Goal: Task Accomplishment & Management: Manage account settings

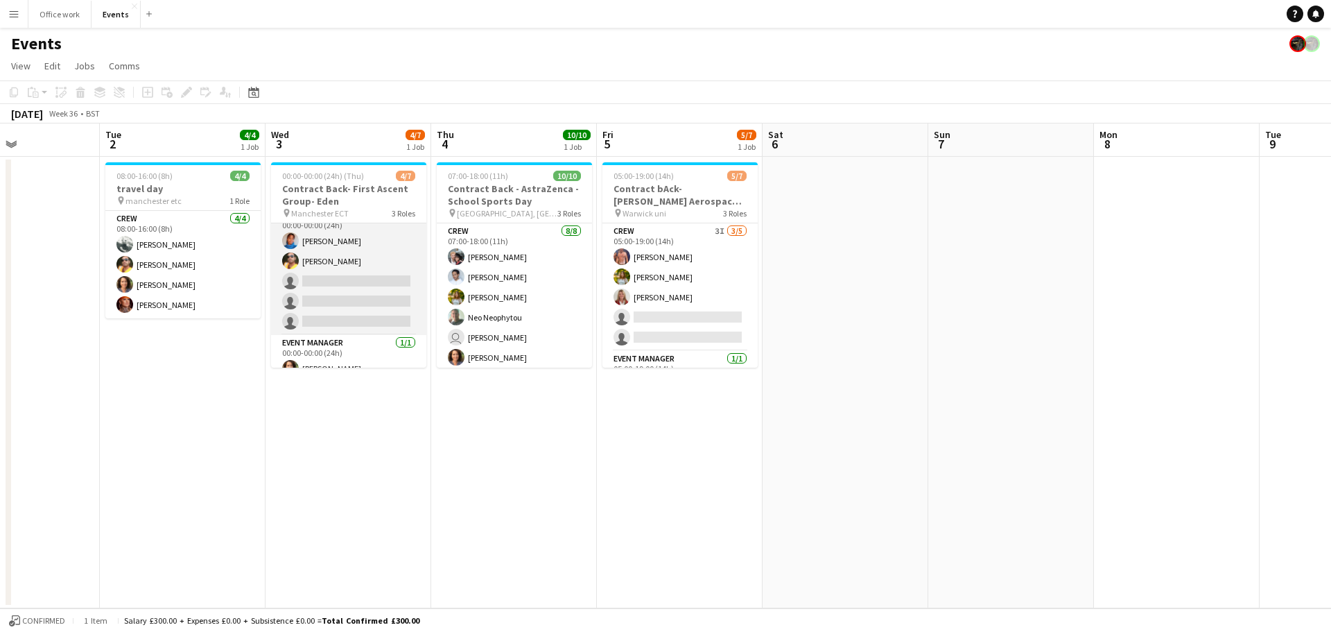
scroll to position [17, 0]
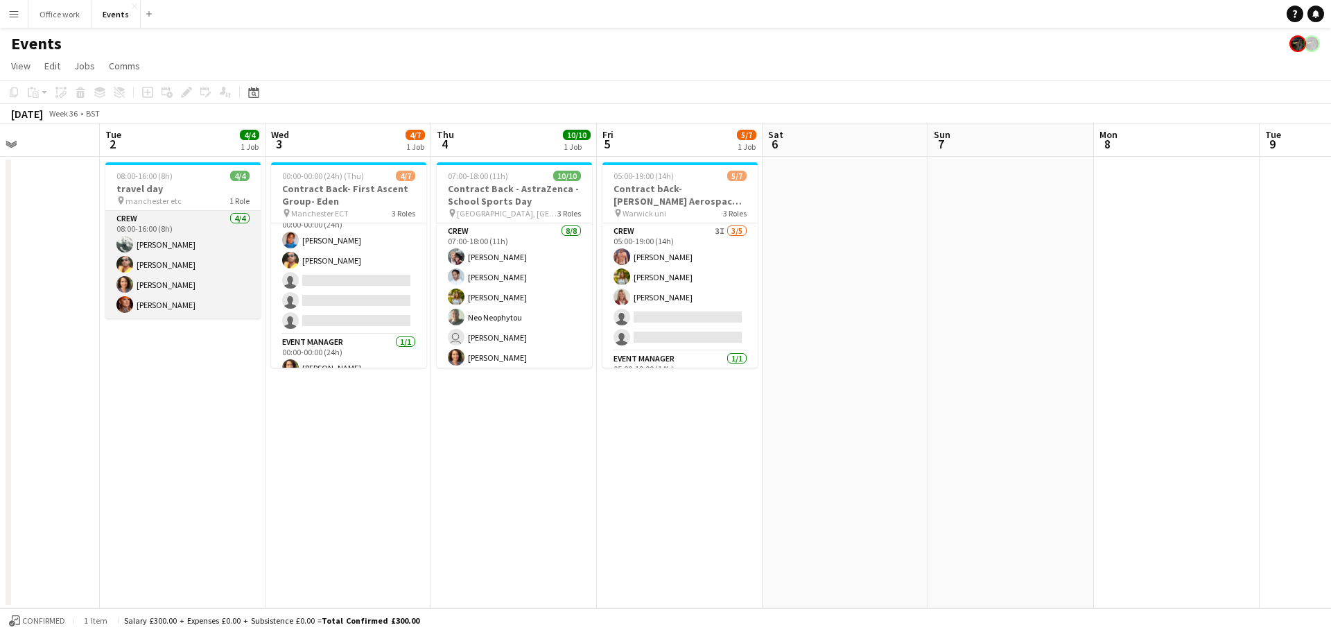
click at [166, 305] on app-card-role "Crew [DATE] 08:00-16:00 (8h) [PERSON_NAME] [PERSON_NAME] [PERSON_NAME]" at bounding box center [182, 264] width 155 height 107
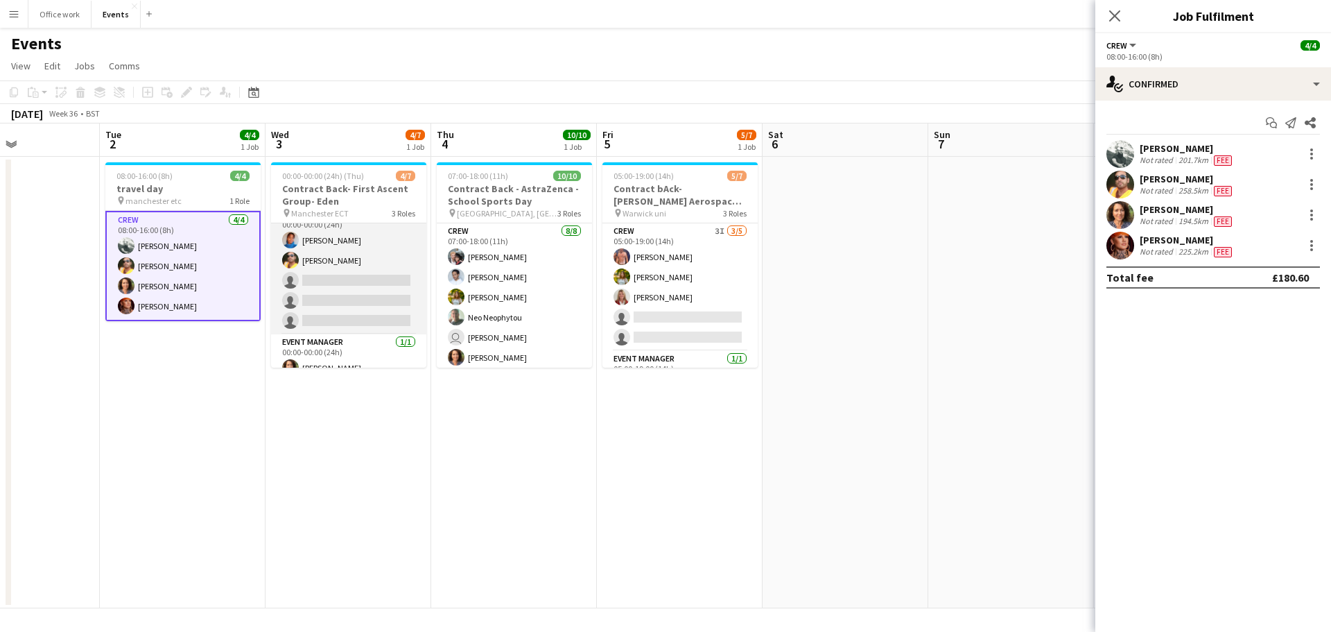
click at [357, 316] on app-card-role "Crew 2I [DATE] 00:00-00:00 (24h) [PERSON_NAME] [PERSON_NAME] single-neutral-act…" at bounding box center [348, 271] width 155 height 128
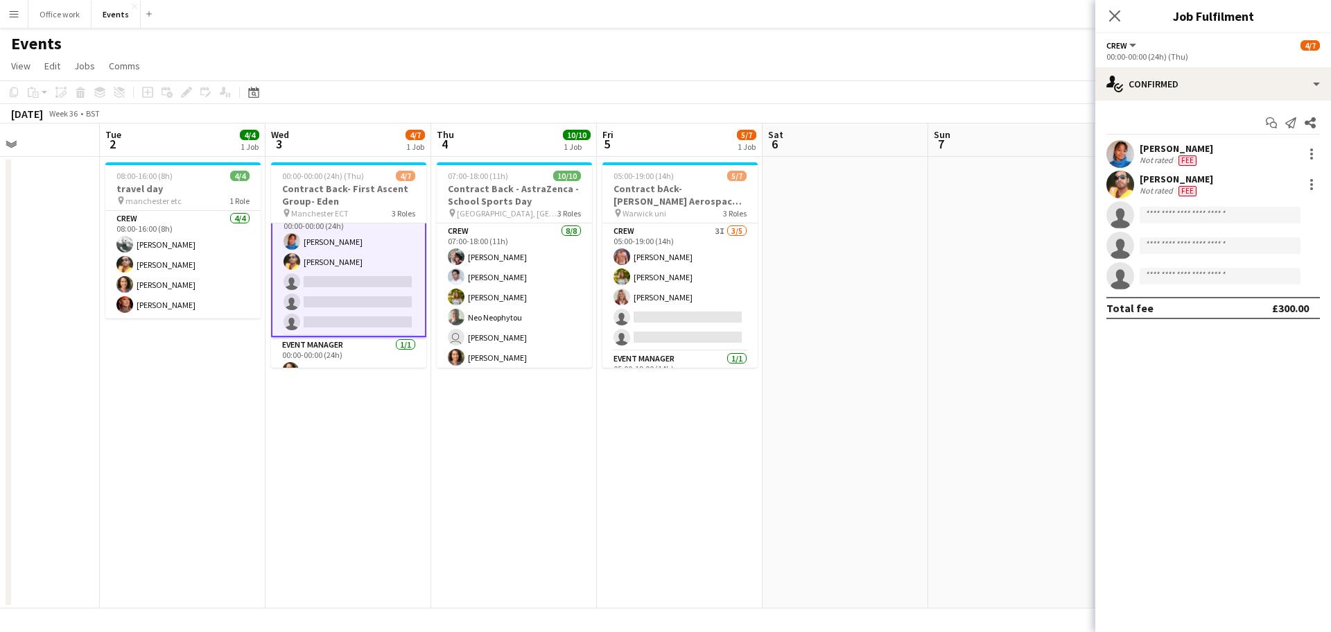
scroll to position [18, 0]
click at [1173, 218] on input at bounding box center [1220, 215] width 161 height 17
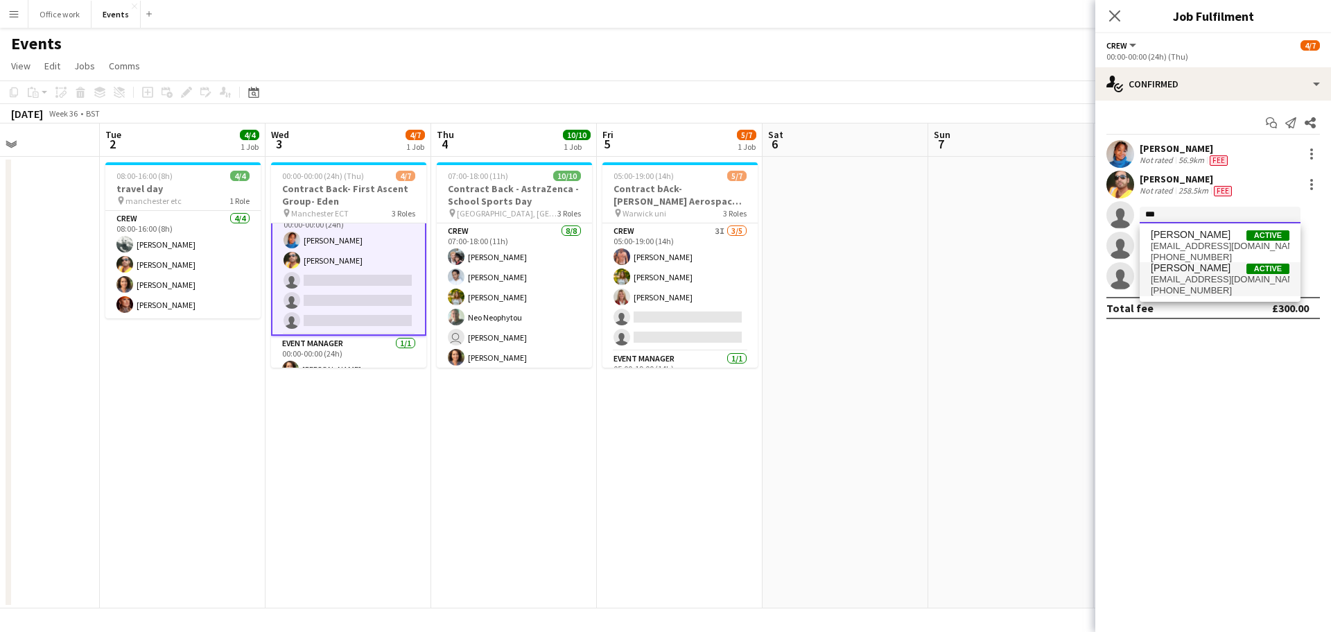
type input "***"
click at [1204, 282] on span "[EMAIL_ADDRESS][DOMAIN_NAME]" at bounding box center [1220, 279] width 139 height 11
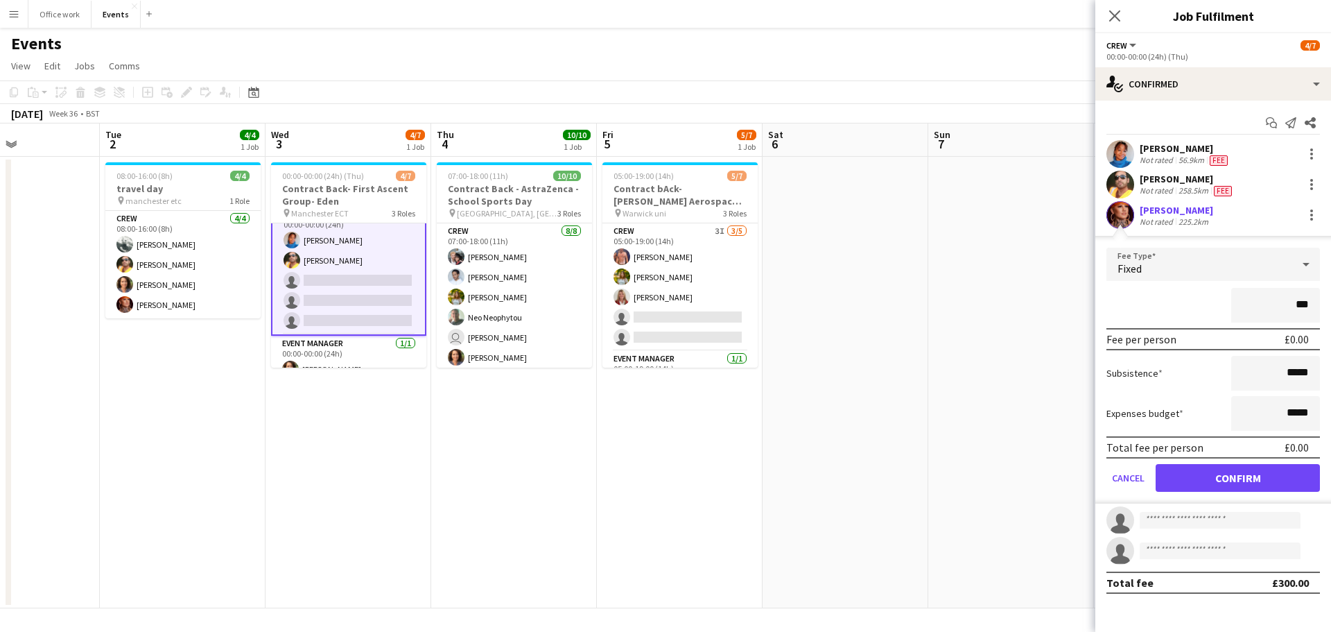
type input "**"
type input "*******"
click at [1207, 477] on button "Confirm" at bounding box center [1238, 478] width 164 height 28
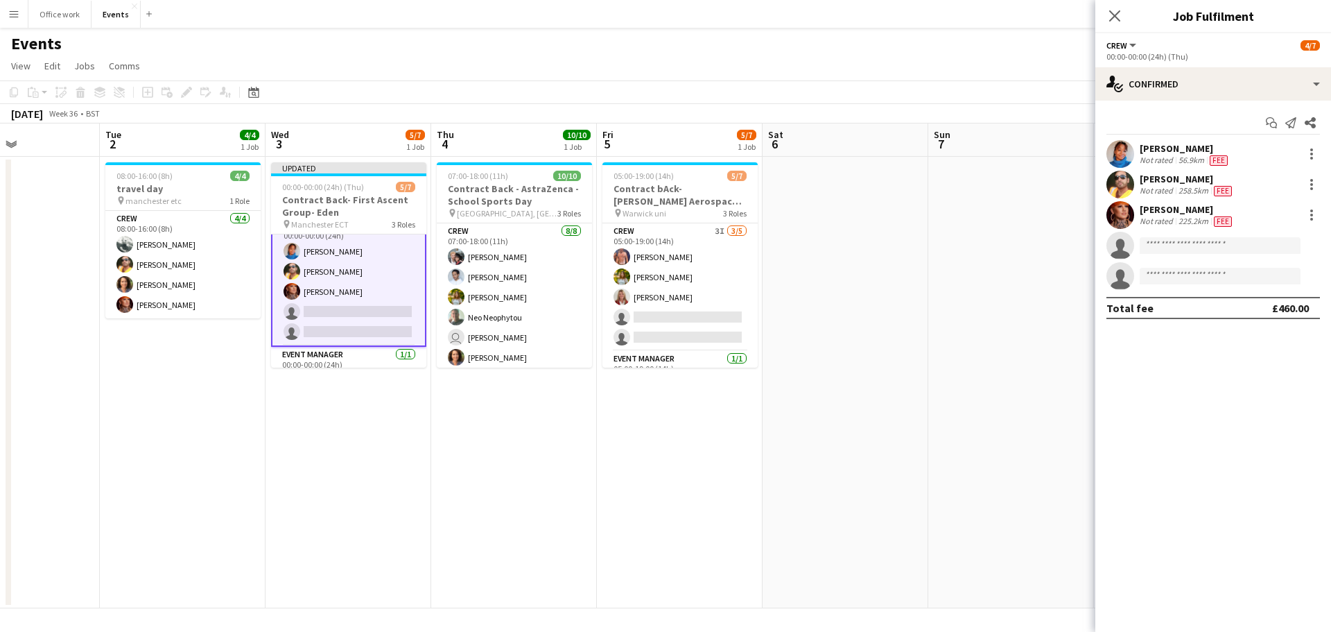
click at [698, 465] on app-date-cell "05:00-19:00 (14h) 5/7 Contract bAck-[PERSON_NAME] Aerospace- Diamond dome pin W…" at bounding box center [680, 382] width 166 height 451
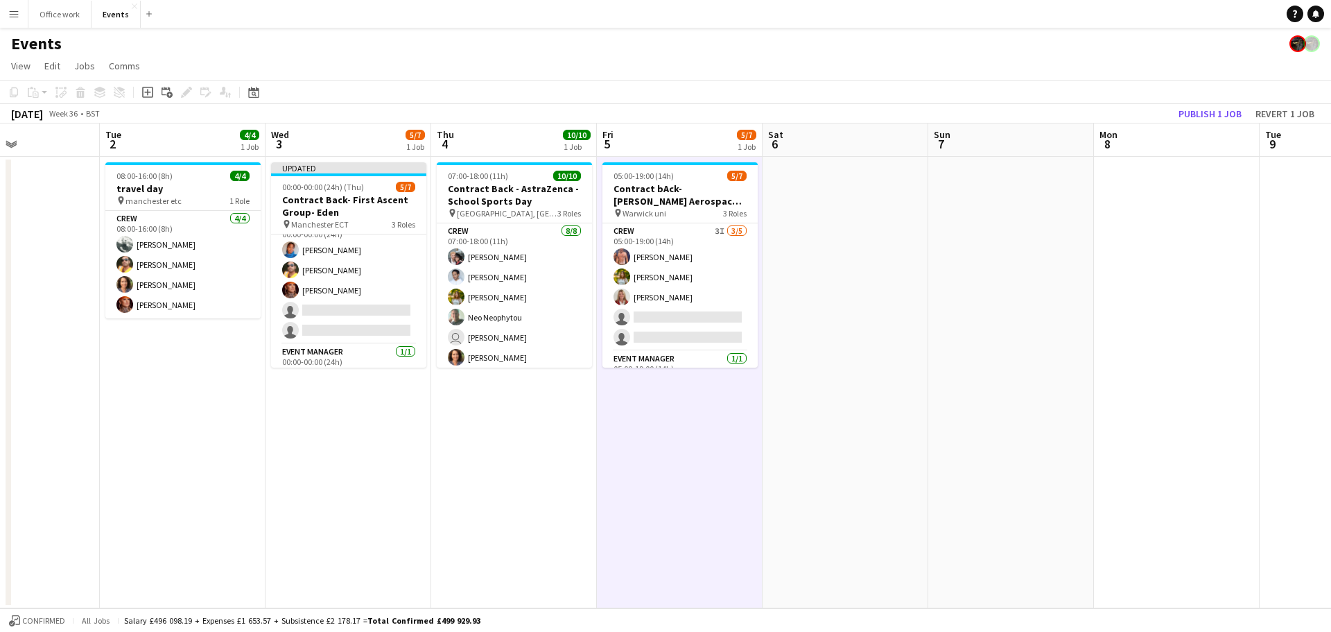
scroll to position [17, 0]
click at [1227, 109] on button "Publish 1 job" at bounding box center [1210, 114] width 74 height 18
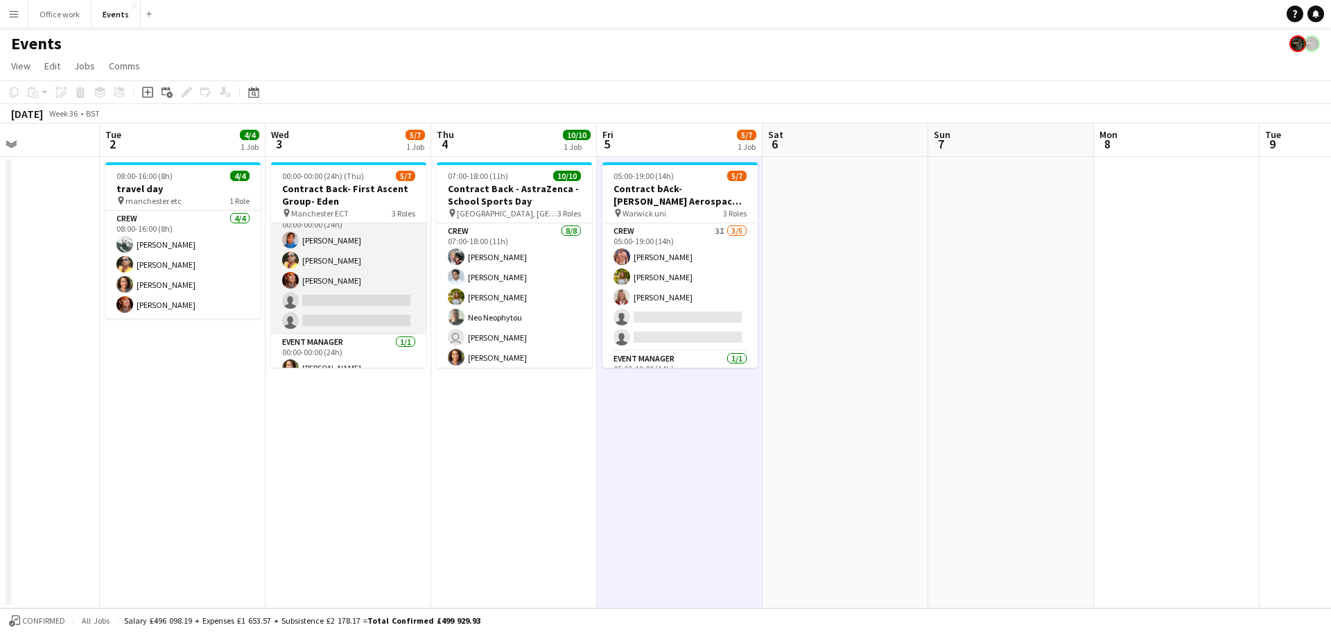
click at [337, 313] on app-card-role "Crew 2I [DATE] 00:00-00:00 (24h) [PERSON_NAME] Denim [PERSON_NAME] [PERSON_NAME…" at bounding box center [348, 271] width 155 height 128
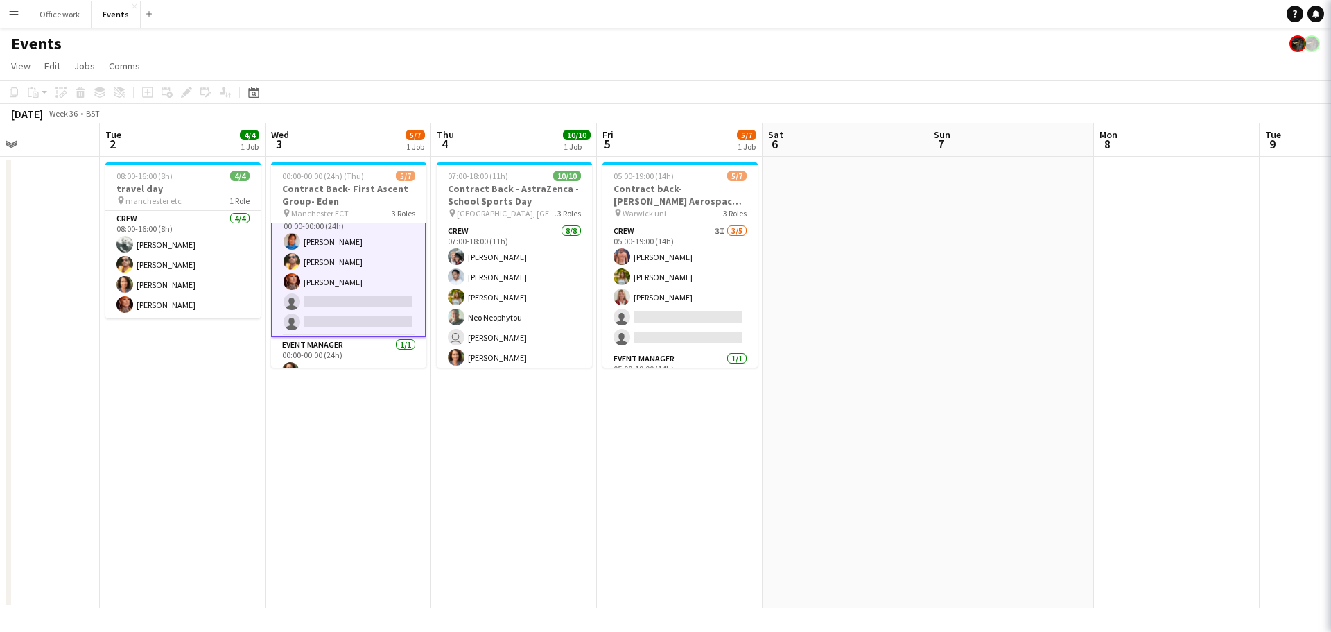
scroll to position [18, 0]
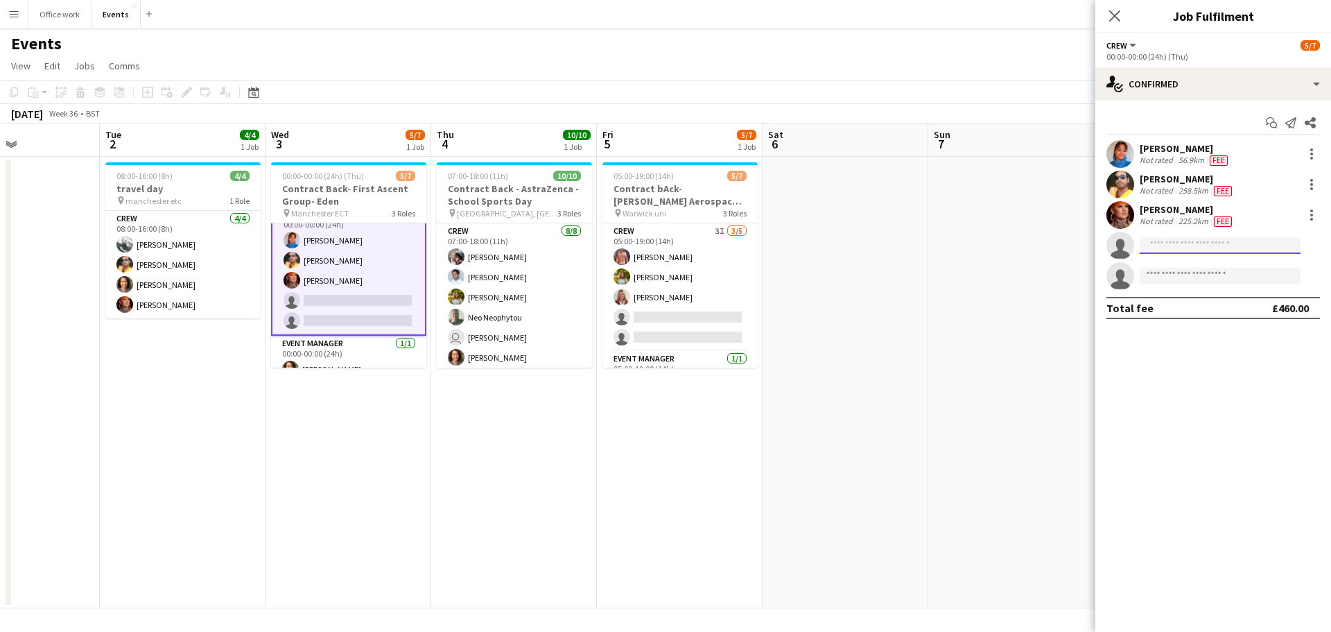
click at [1159, 252] on input at bounding box center [1220, 245] width 161 height 17
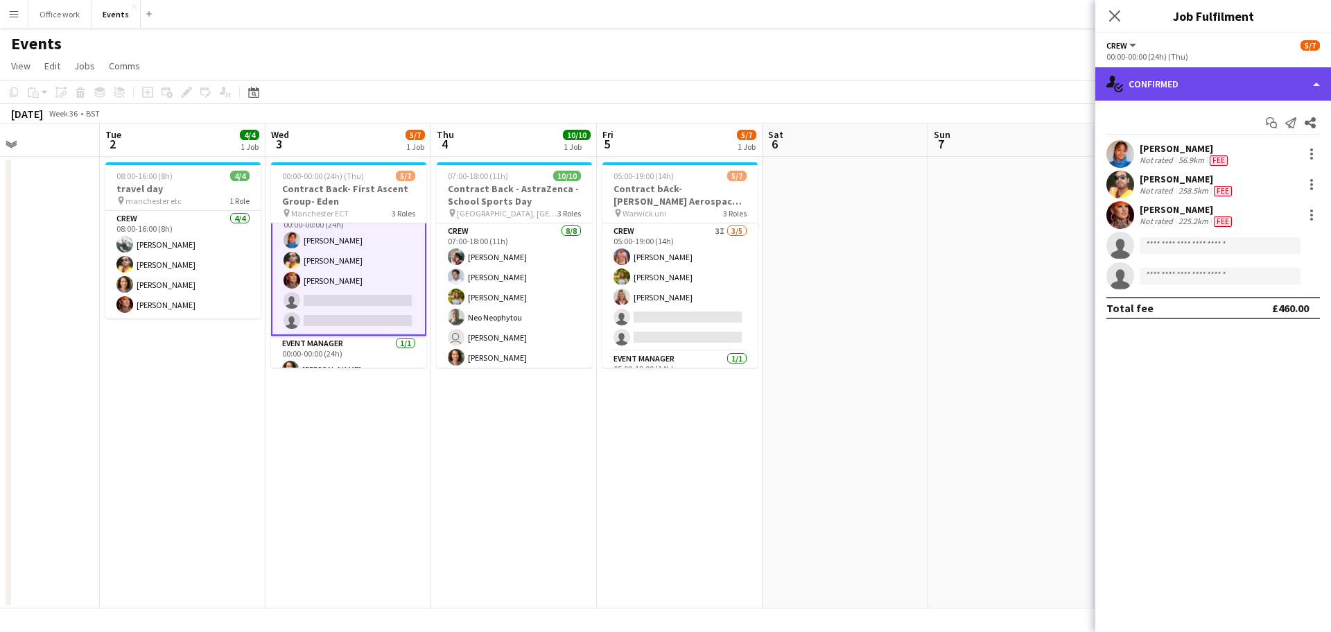
click at [1164, 96] on div "single-neutral-actions-check-2 Confirmed" at bounding box center [1214, 83] width 236 height 33
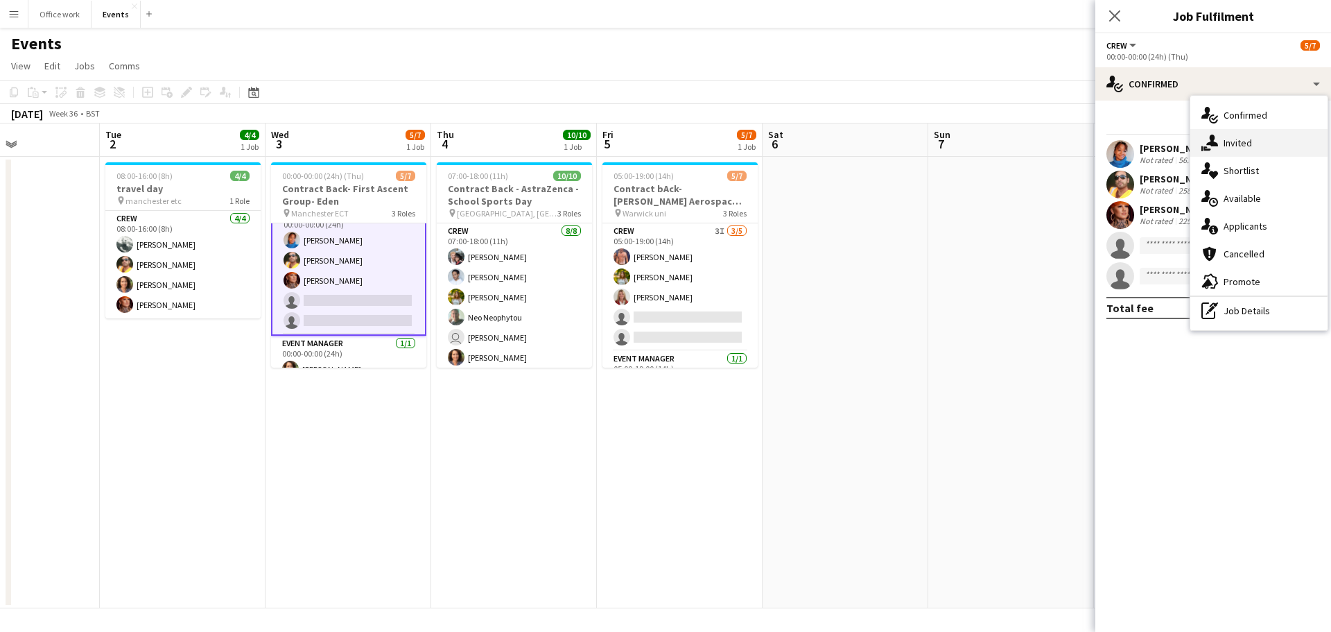
click at [1216, 151] on icon "single-neutral-actions-share-1" at bounding box center [1210, 143] width 17 height 17
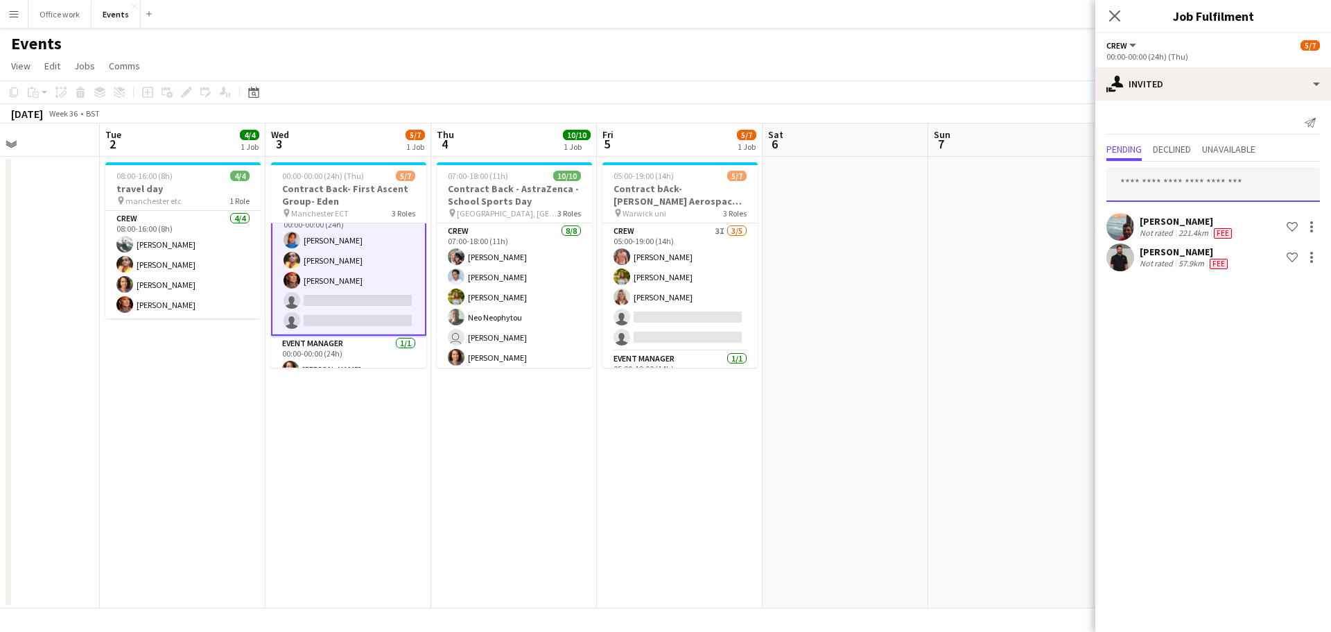
click at [1194, 181] on input "text" at bounding box center [1214, 184] width 214 height 35
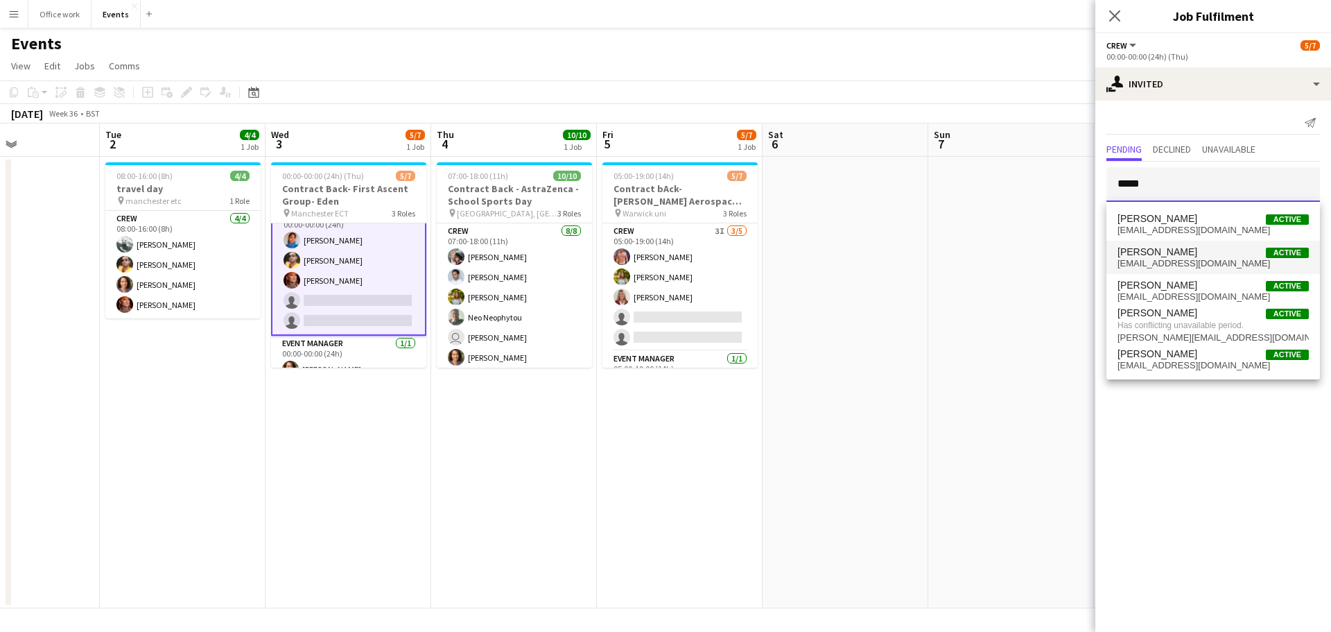
type input "*****"
click at [1176, 248] on span "[PERSON_NAME] Active" at bounding box center [1213, 252] width 191 height 12
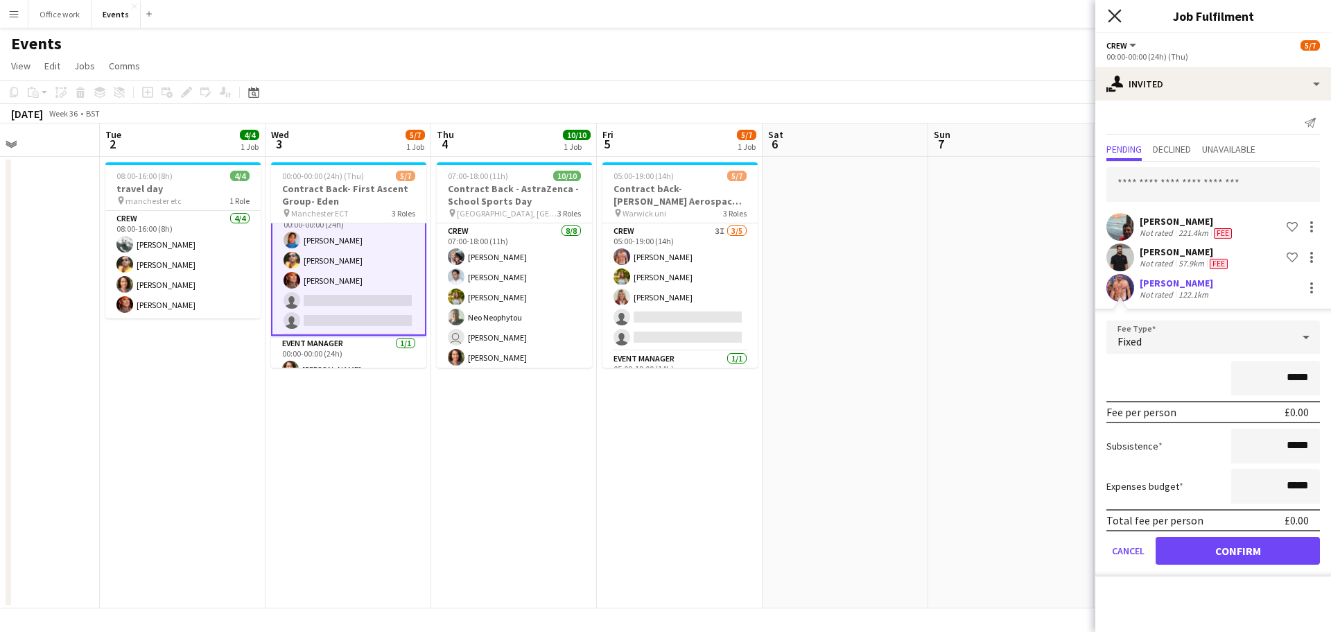
click at [1114, 16] on icon "Close pop-in" at bounding box center [1114, 15] width 13 height 13
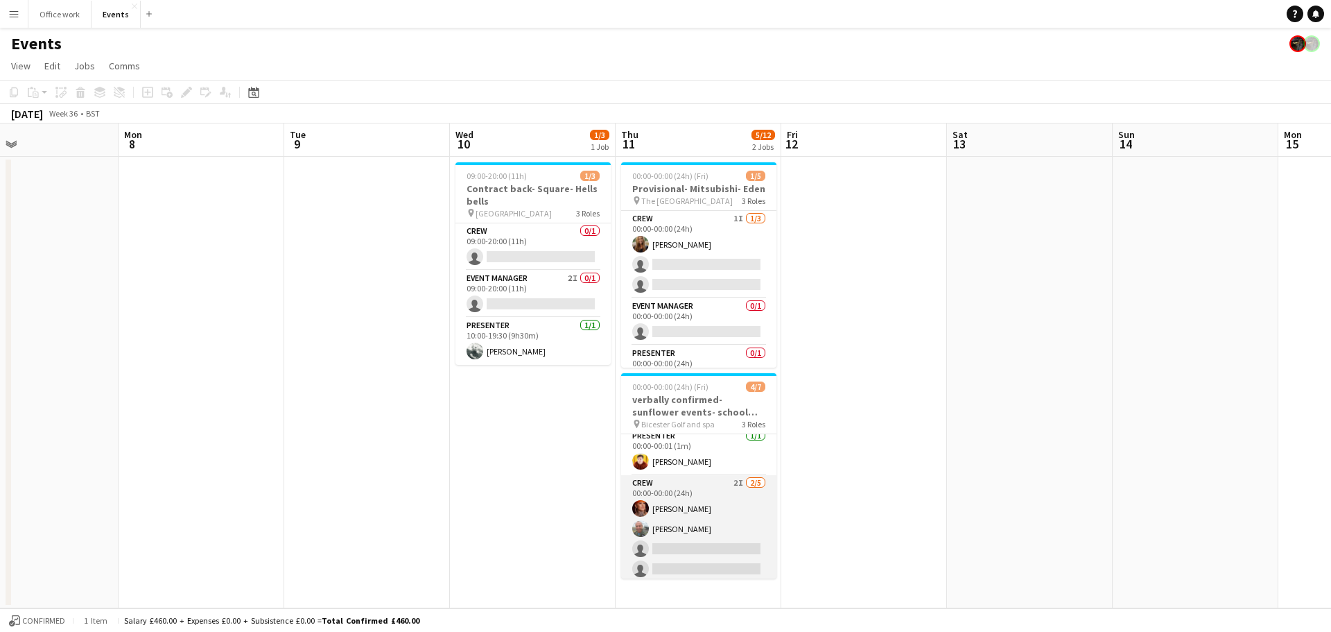
scroll to position [4, 0]
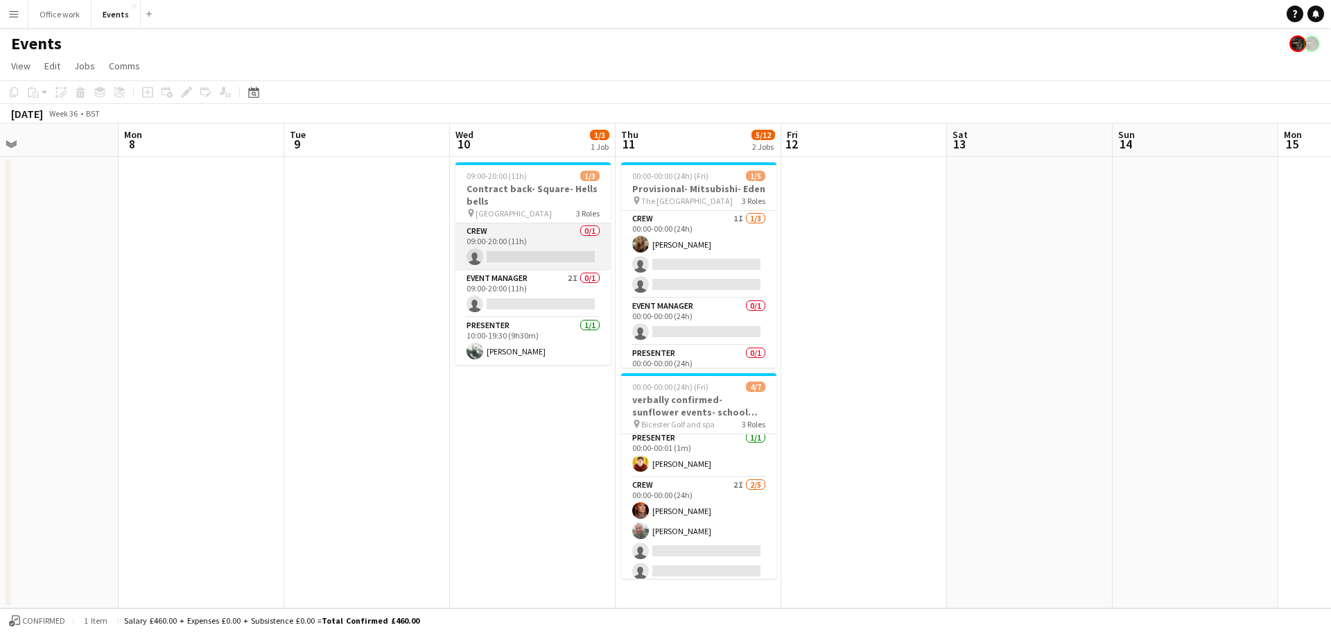
click at [531, 250] on app-card-role "Crew 0/1 09:00-20:00 (11h) single-neutral-actions" at bounding box center [533, 246] width 155 height 47
